Goal: Task Accomplishment & Management: Use online tool/utility

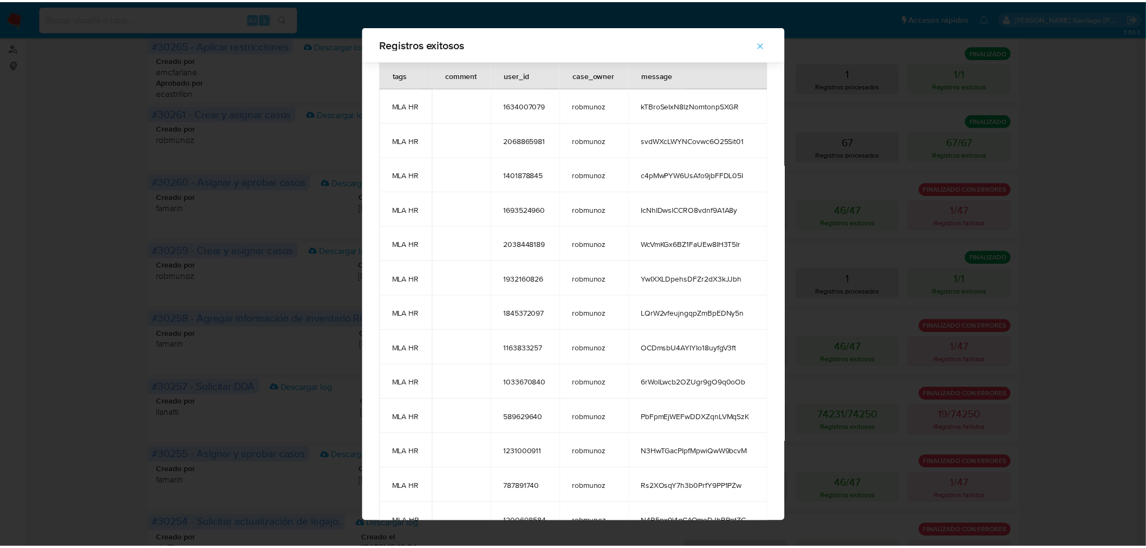
scroll to position [1905, 0]
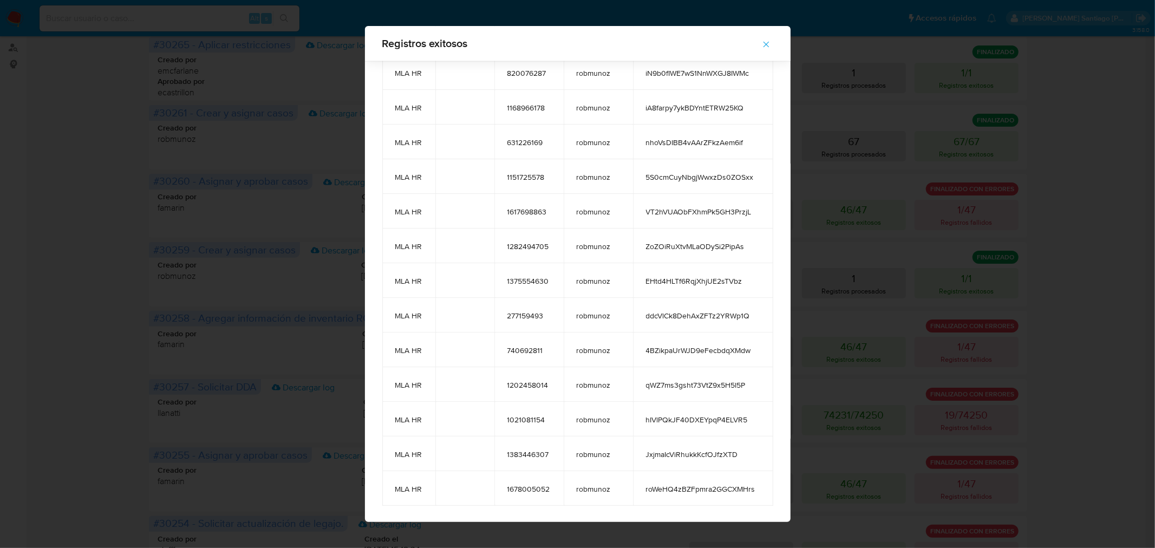
click at [770, 47] on icon "button" at bounding box center [767, 45] width 10 height 10
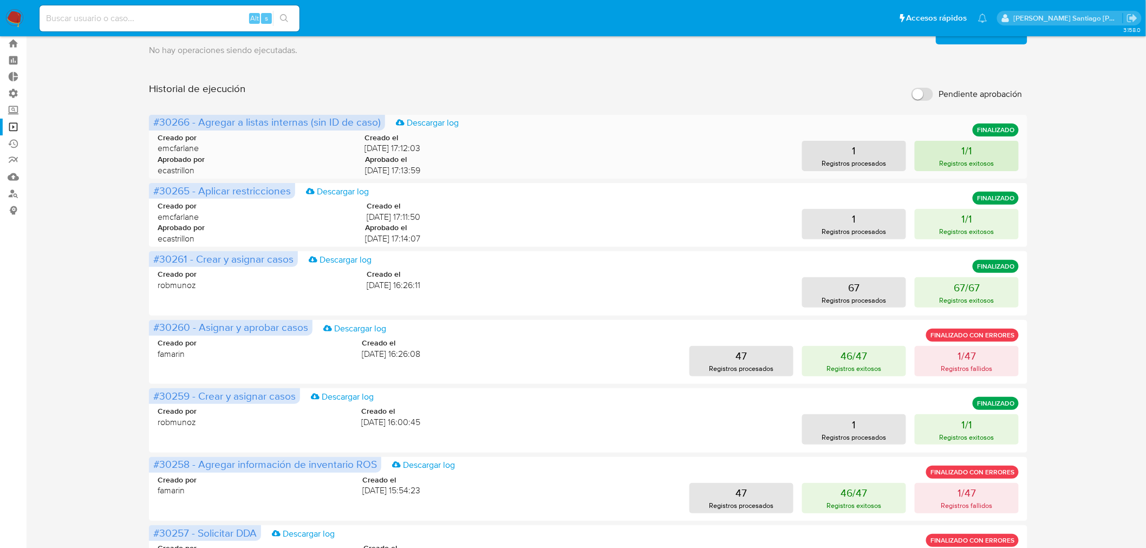
scroll to position [0, 0]
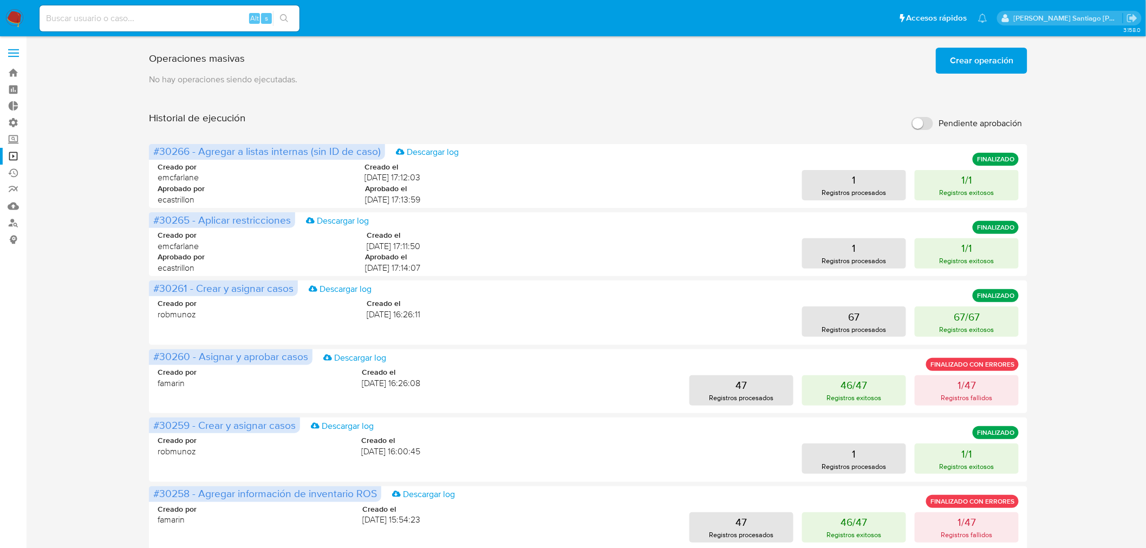
click at [978, 66] on span "Crear operación" at bounding box center [981, 61] width 63 height 24
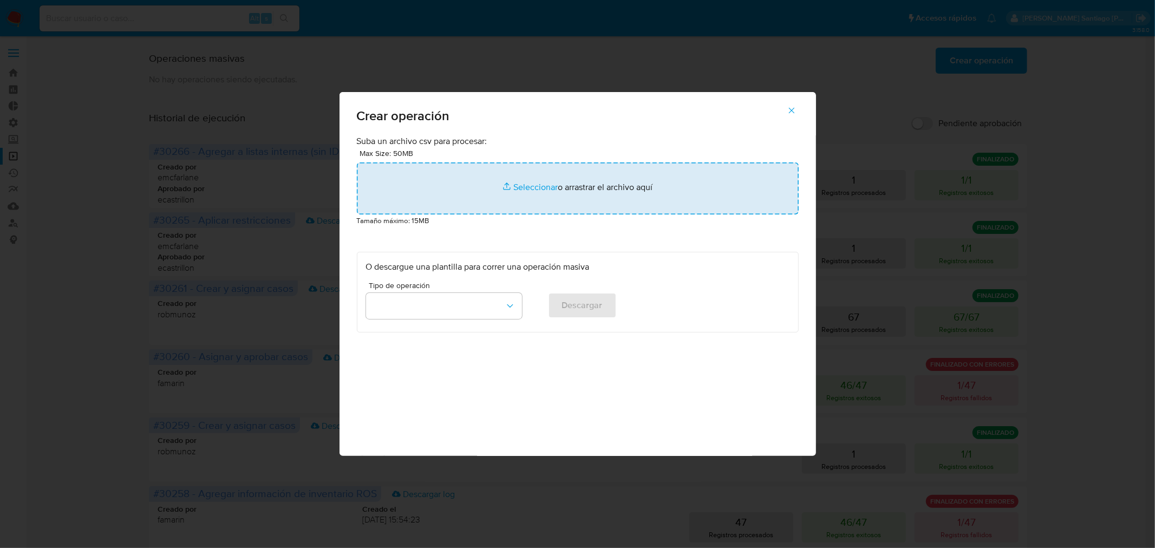
click at [589, 209] on input "file" at bounding box center [578, 189] width 442 height 52
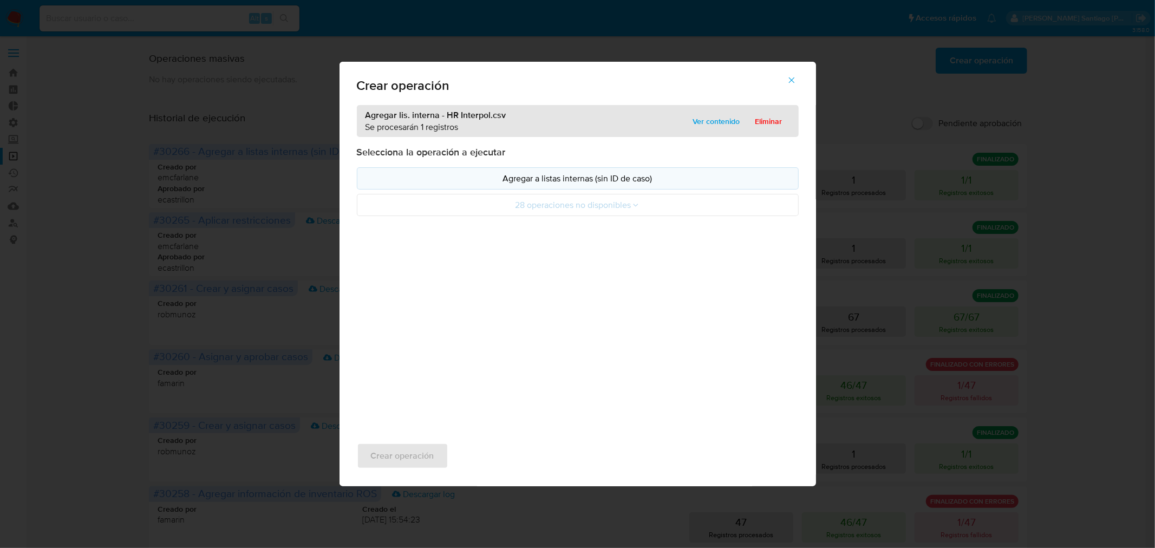
click at [625, 175] on p "Agregar a listas internas (sin ID de caso)" at bounding box center [578, 178] width 424 height 12
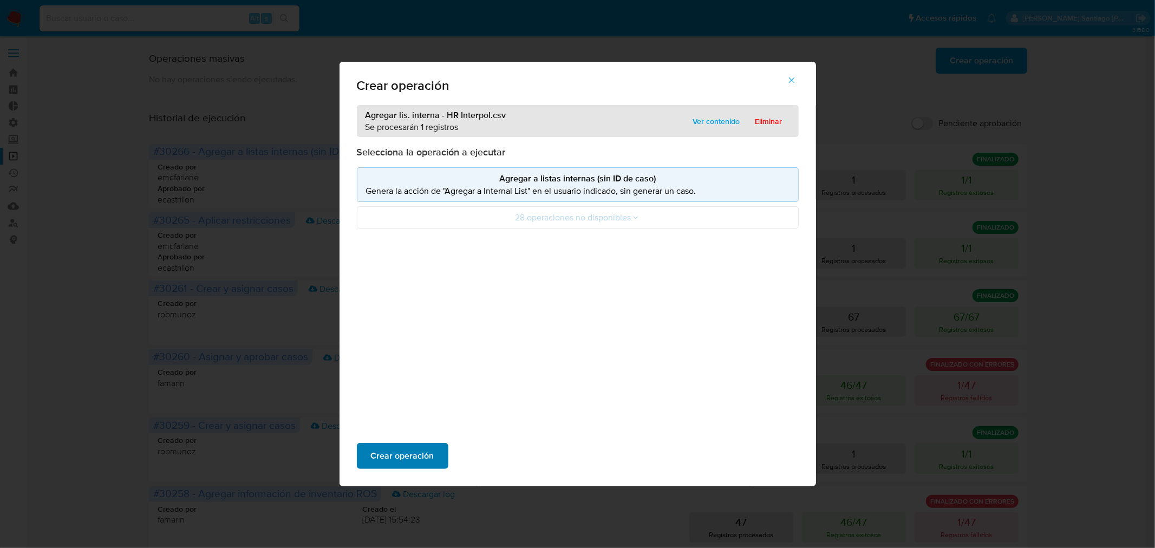
click at [424, 463] on span "Crear operación" at bounding box center [402, 456] width 63 height 24
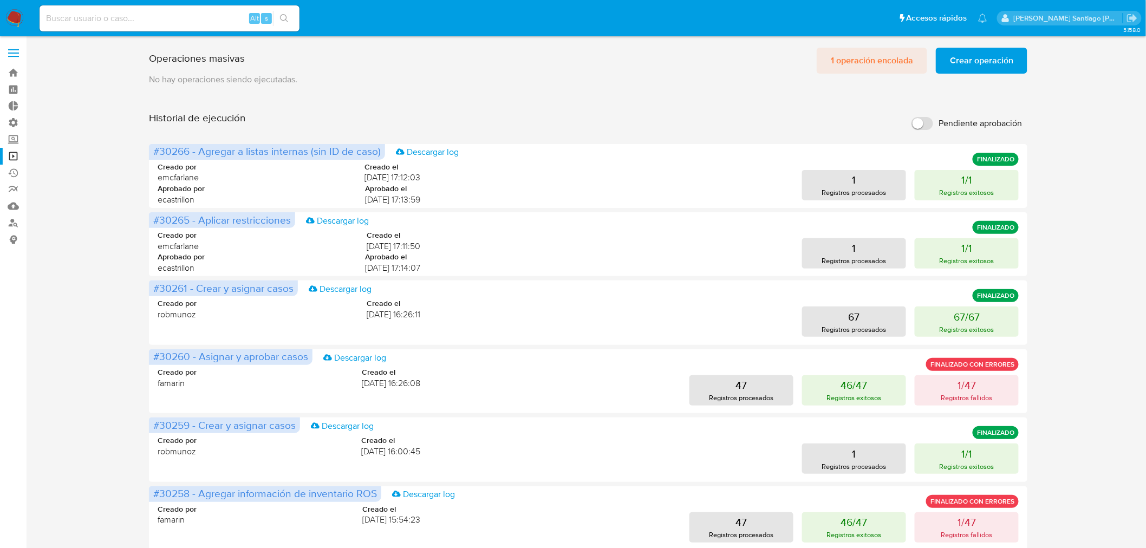
click at [875, 56] on span "1 operación encolada" at bounding box center [872, 61] width 82 height 24
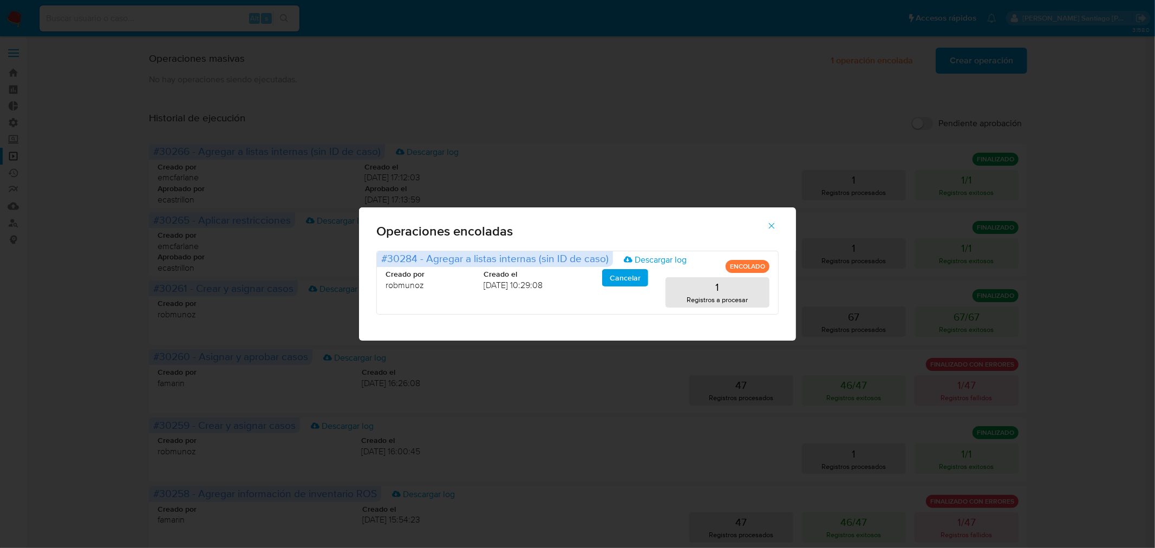
click at [808, 161] on div "Operaciones encoladas #30284 - Agregar a listas internas (sin ID de caso) Desca…" at bounding box center [577, 274] width 1155 height 548
drag, startPoint x: 767, startPoint y: 217, endPoint x: 768, endPoint y: 223, distance: 6.5
click at [768, 217] on span "button" at bounding box center [772, 226] width 10 height 24
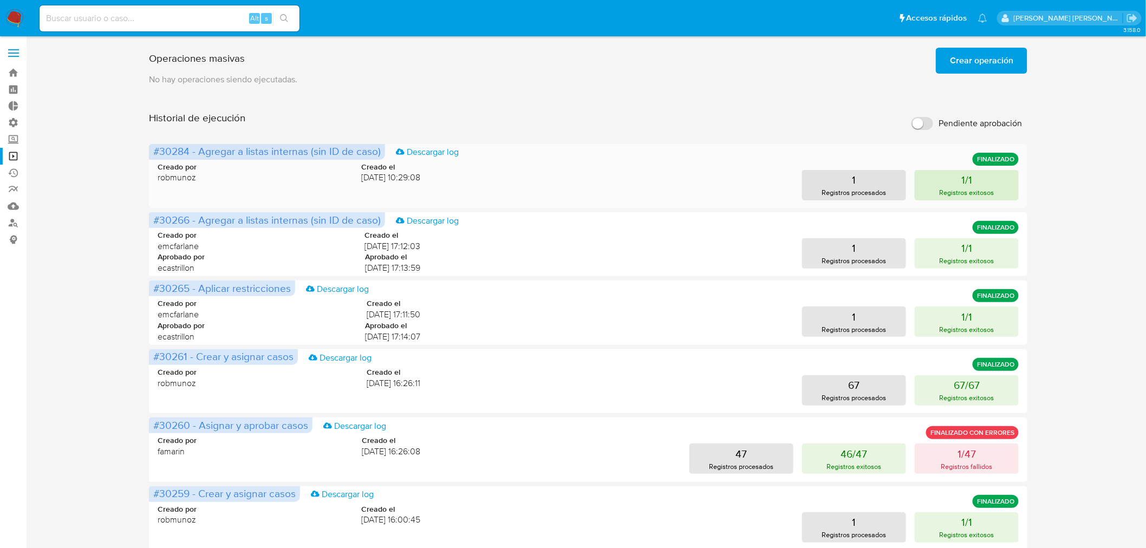
click at [999, 186] on button "1/1 Registros exitosos" at bounding box center [967, 185] width 104 height 30
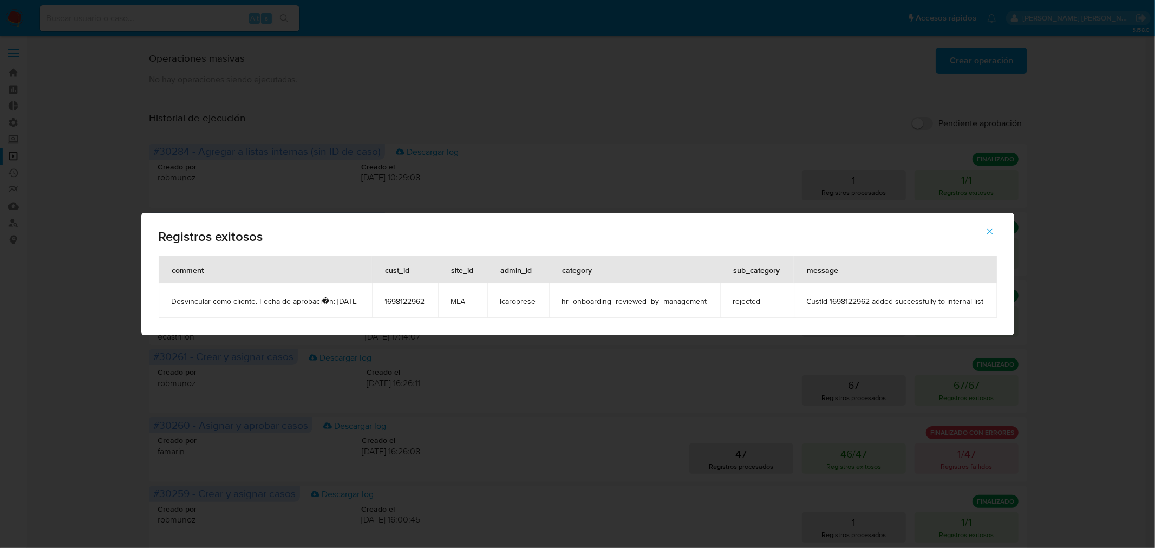
click at [425, 300] on span "1698122962" at bounding box center [405, 301] width 40 height 10
click at [425, 298] on span "1698122962" at bounding box center [405, 301] width 40 height 10
click at [504, 77] on div "Registros exitosos comment cust_id site_id admin_id category sub_category messa…" at bounding box center [577, 274] width 1155 height 548
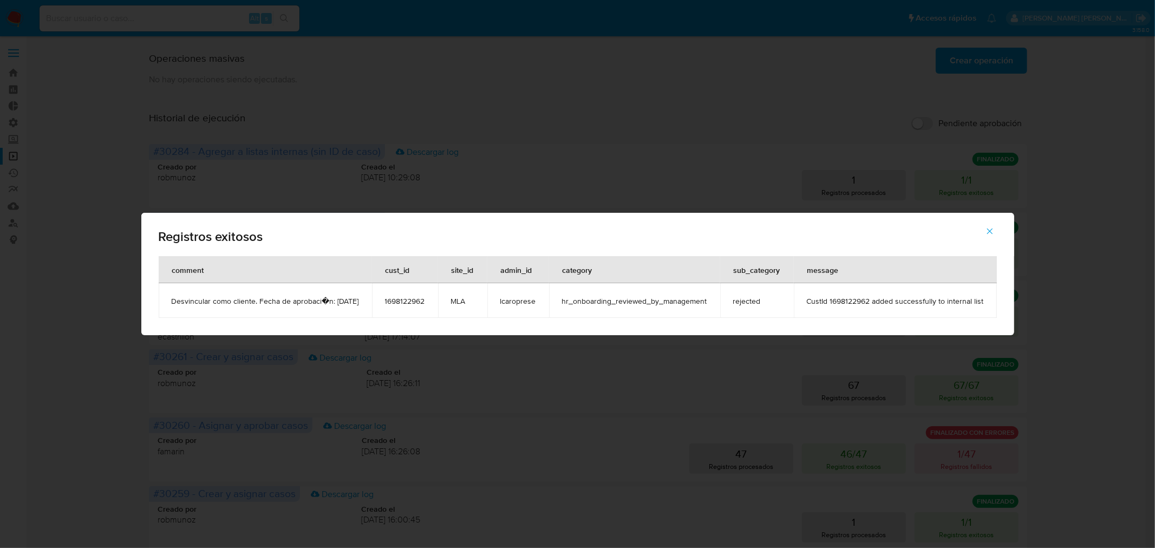
click at [243, 24] on div "Registros exitosos comment cust_id site_id admin_id category sub_category messa…" at bounding box center [577, 274] width 1155 height 548
click at [1009, 230] on button "button" at bounding box center [990, 231] width 38 height 26
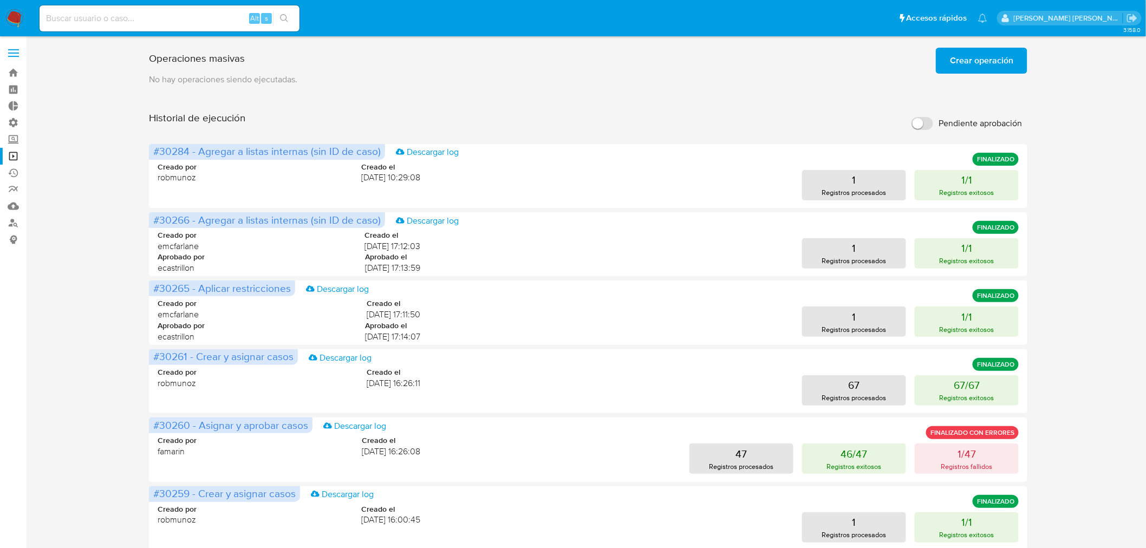
click at [93, 20] on input at bounding box center [170, 18] width 260 height 14
paste input "1698122962"
type input "1698122962"
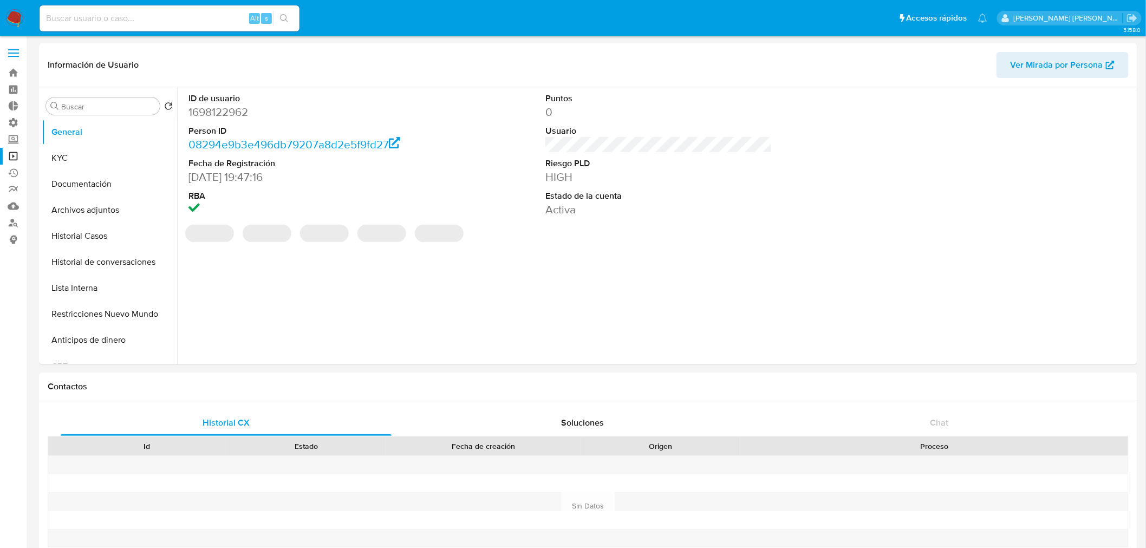
select select "10"
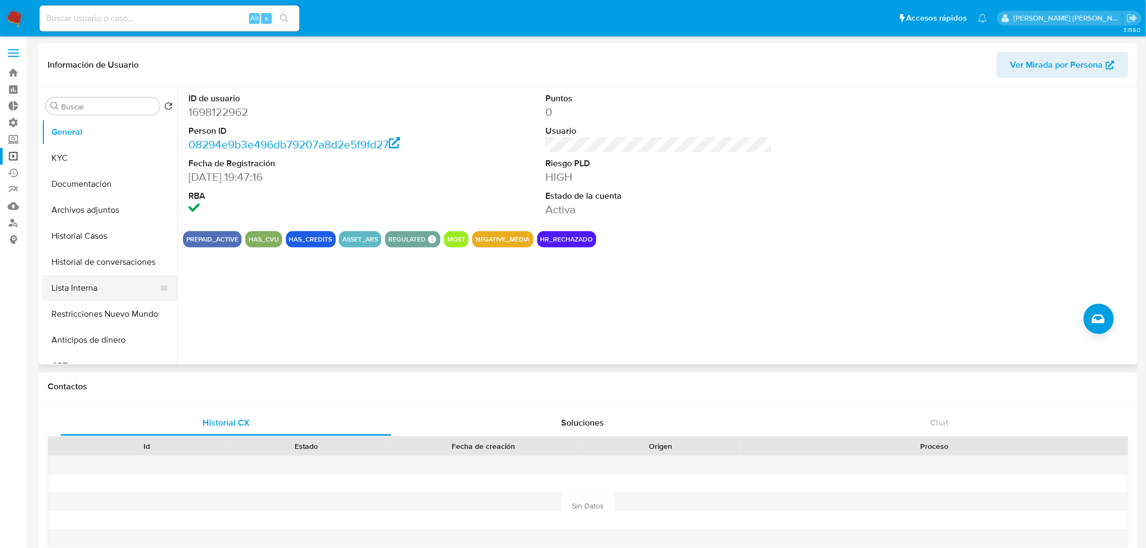
click at [111, 280] on button "Lista Interna" at bounding box center [105, 288] width 127 height 26
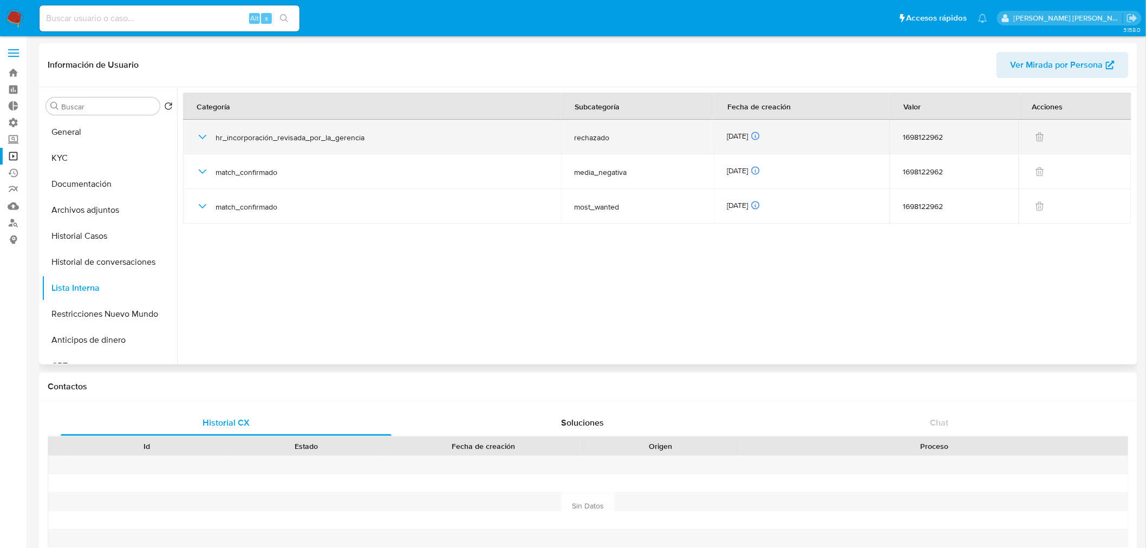
click at [200, 141] on icon "button" at bounding box center [202, 137] width 13 height 13
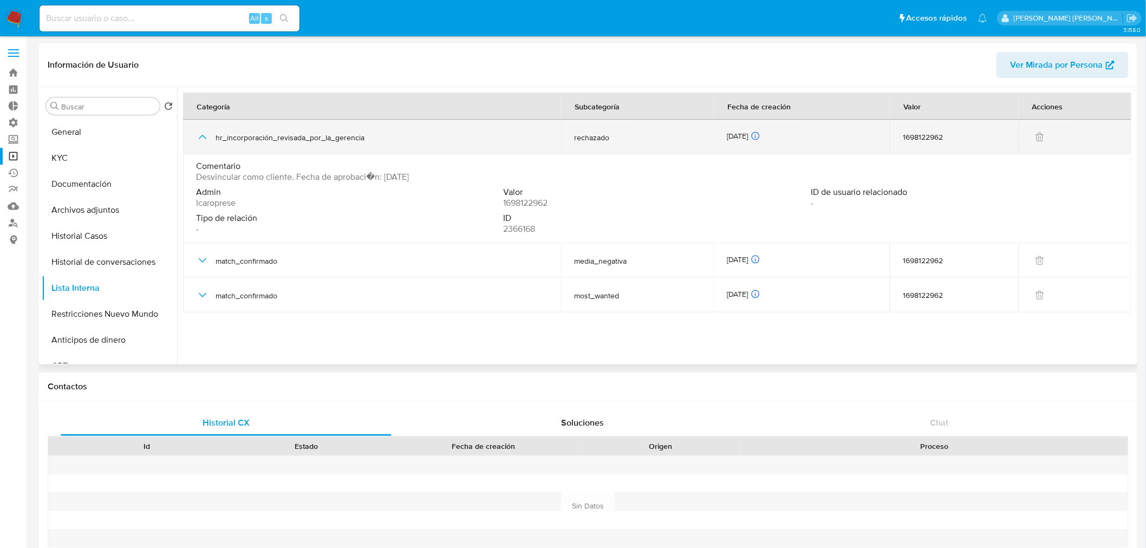
click at [201, 139] on icon "button" at bounding box center [202, 137] width 13 height 13
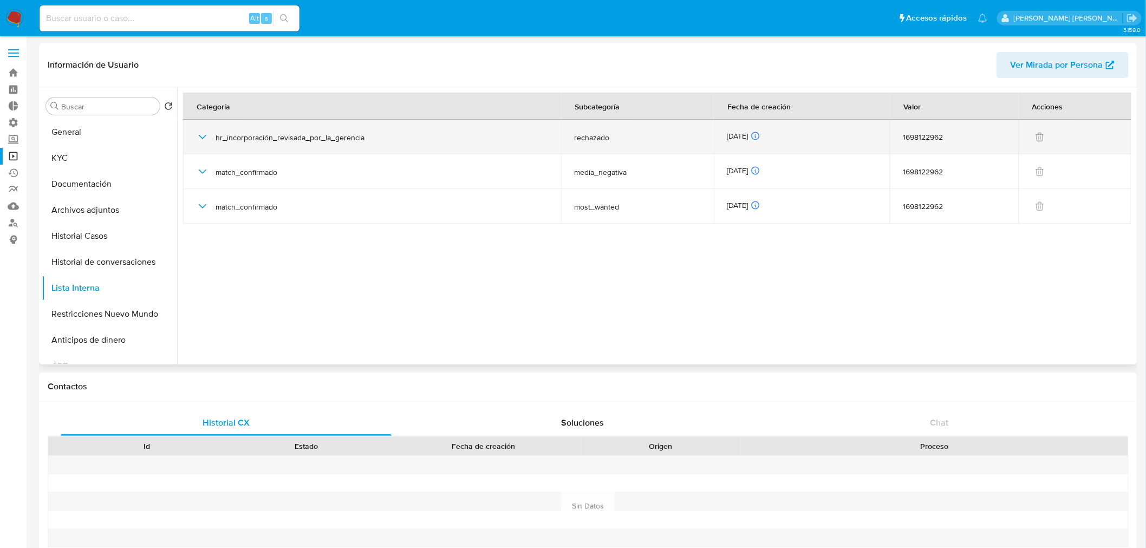
click at [205, 135] on icon "button" at bounding box center [202, 137] width 13 height 13
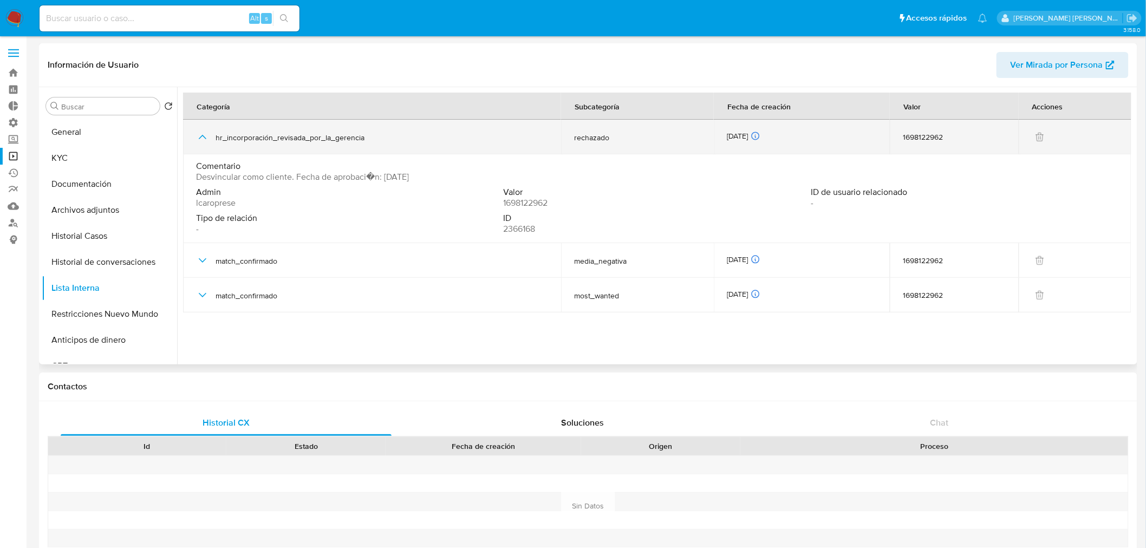
click at [205, 135] on icon "button" at bounding box center [202, 137] width 13 height 13
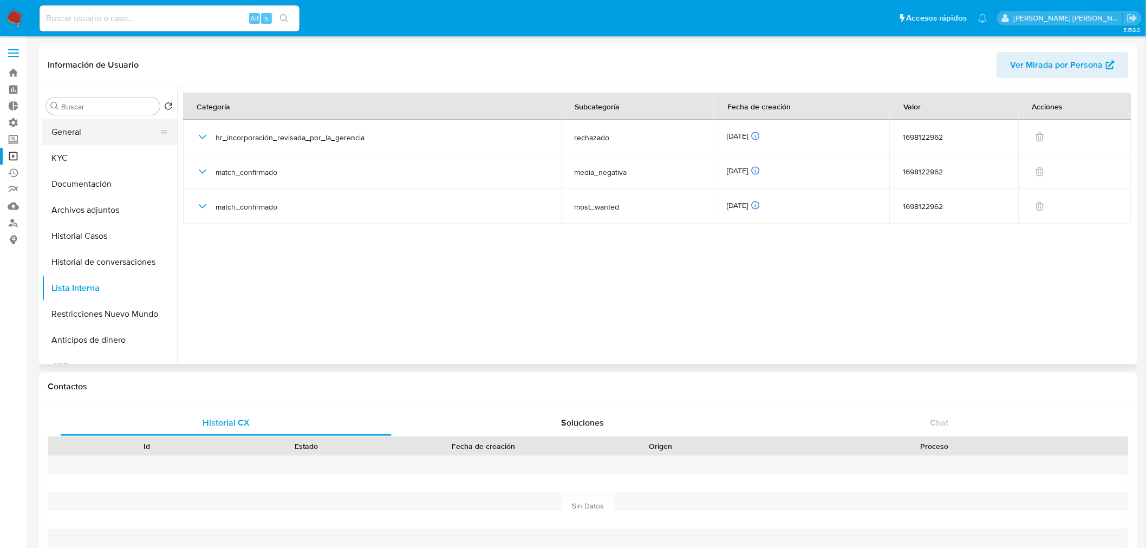
click at [50, 133] on button "General" at bounding box center [105, 132] width 127 height 26
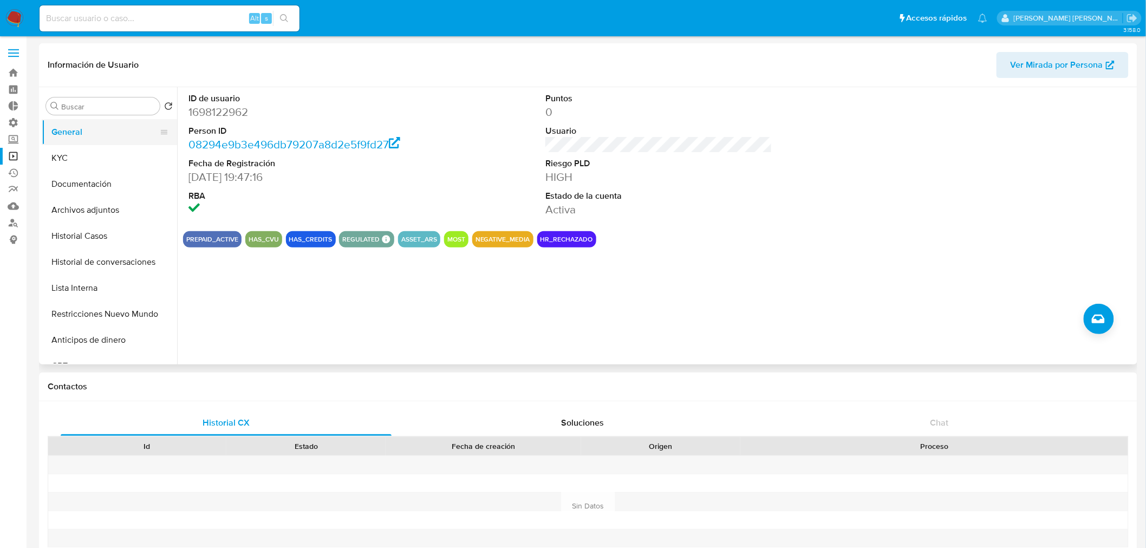
click at [99, 137] on button "General" at bounding box center [105, 132] width 127 height 26
click at [29, 15] on nav "Pausado Ver notificaciones Alt s Accesos rápidos Presiona las siguientes teclas…" at bounding box center [573, 18] width 1146 height 36
click at [24, 17] on nav "Pausado Ver notificaciones Alt s Accesos rápidos Presiona las siguientes teclas…" at bounding box center [573, 18] width 1146 height 36
click at [20, 15] on img at bounding box center [14, 18] width 18 height 18
